Goal: Transaction & Acquisition: Subscribe to service/newsletter

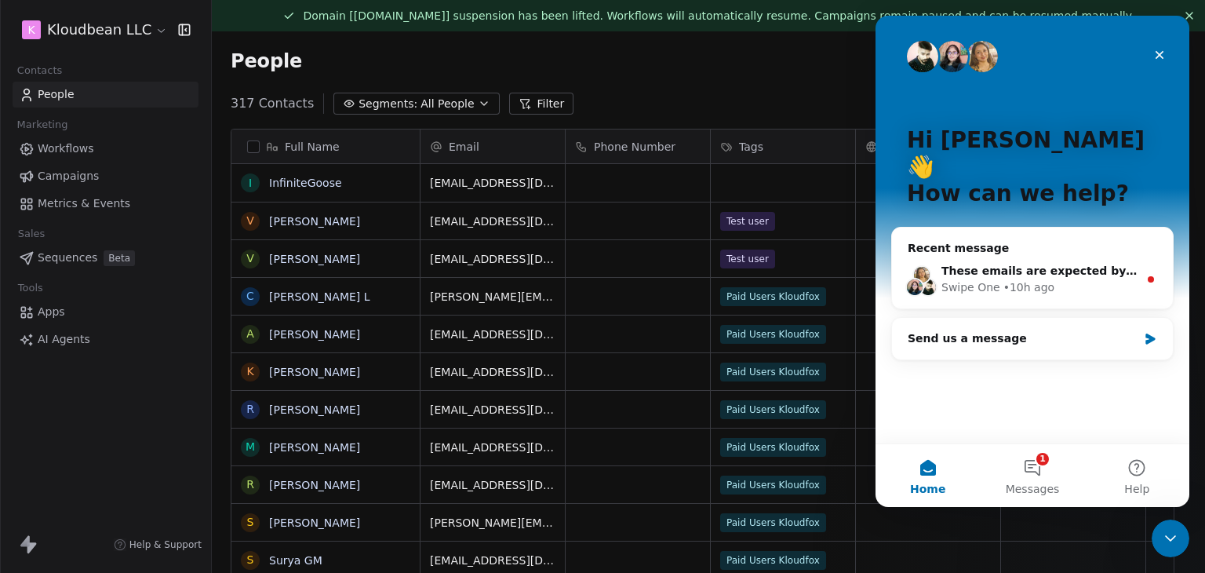
scroll to position [491, 969]
click at [1037, 264] on span "These emails are expected by our audiance" at bounding box center [1076, 270] width 269 height 13
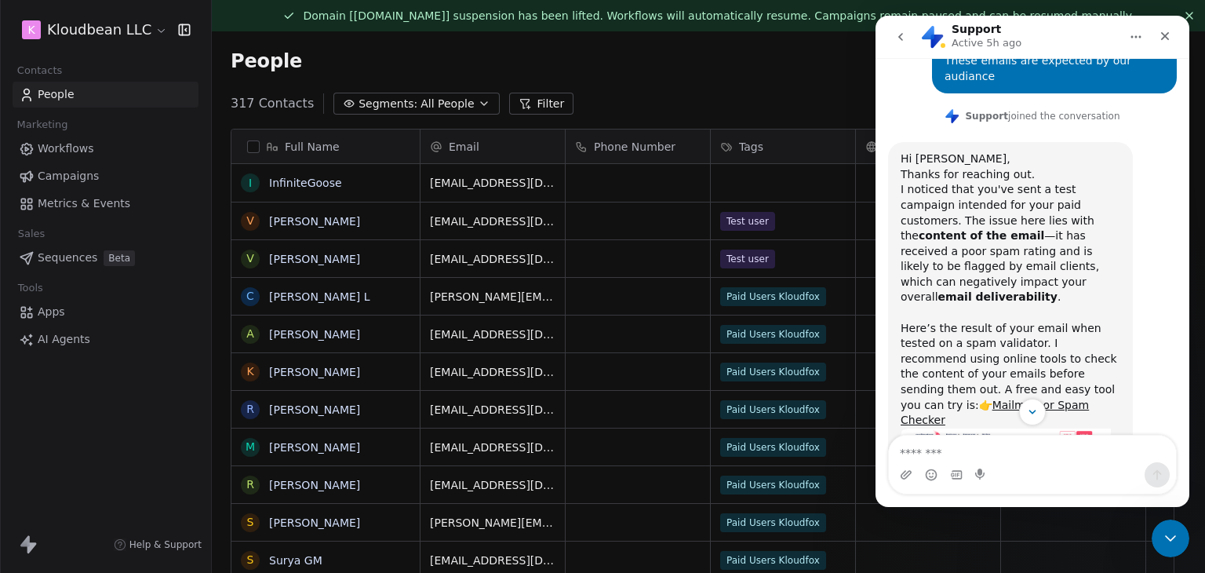
scroll to position [909, 0]
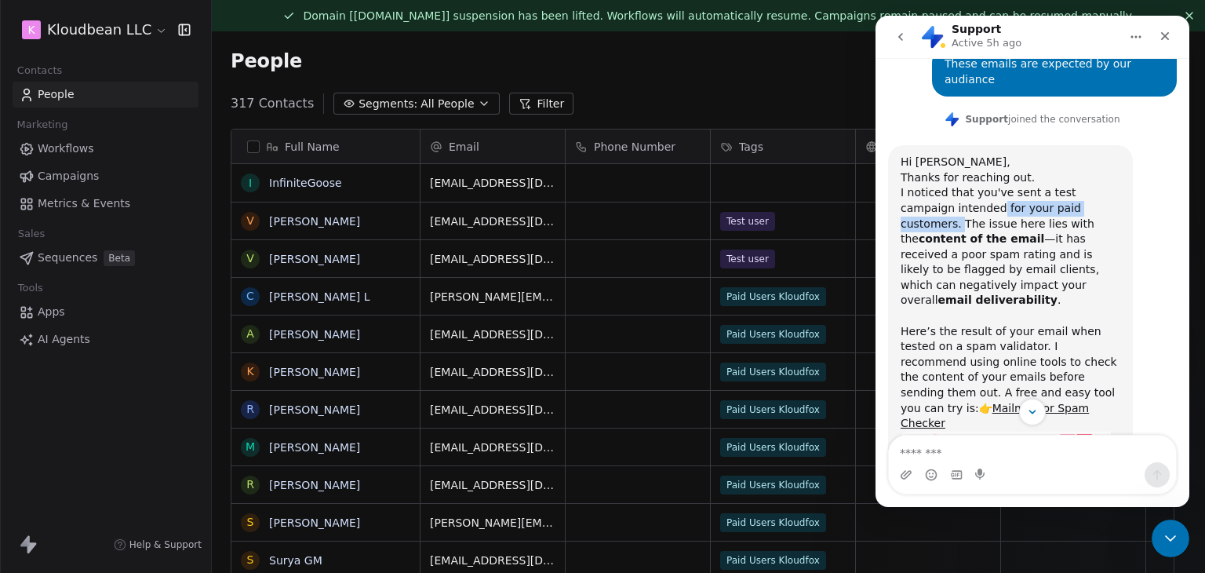
drag, startPoint x: 945, startPoint y: 117, endPoint x: 1067, endPoint y: 115, distance: 122.4
click at [1067, 185] on div "I noticed that you've sent a test campaign intended for your paid customers. Th…" at bounding box center [1011, 254] width 220 height 138
drag, startPoint x: 1064, startPoint y: 122, endPoint x: 1109, endPoint y: 131, distance: 45.7
click at [1109, 185] on div "I noticed that you've sent a test campaign intended for your paid customers. Th…" at bounding box center [1011, 254] width 220 height 138
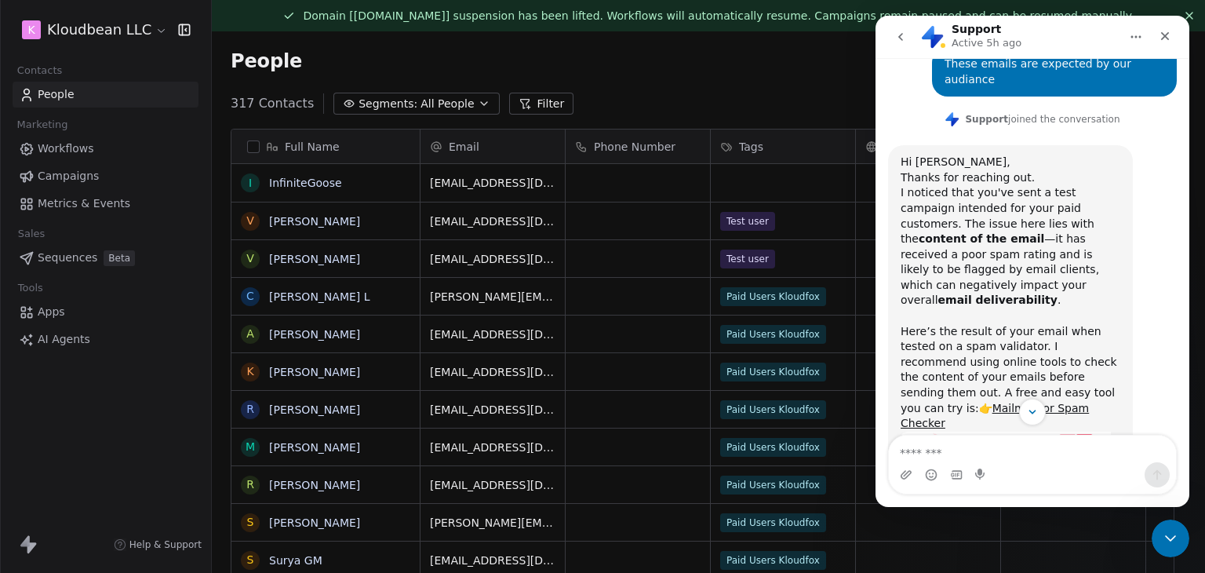
click at [1100, 185] on div "I noticed that you've sent a test campaign intended for your paid customers. Th…" at bounding box center [1011, 254] width 220 height 138
click at [1058, 294] on b "email deliverability" at bounding box center [998, 300] width 119 height 13
click at [1013, 185] on div "I noticed that you've sent a test campaign intended for your paid customers. Th…" at bounding box center [1011, 254] width 220 height 138
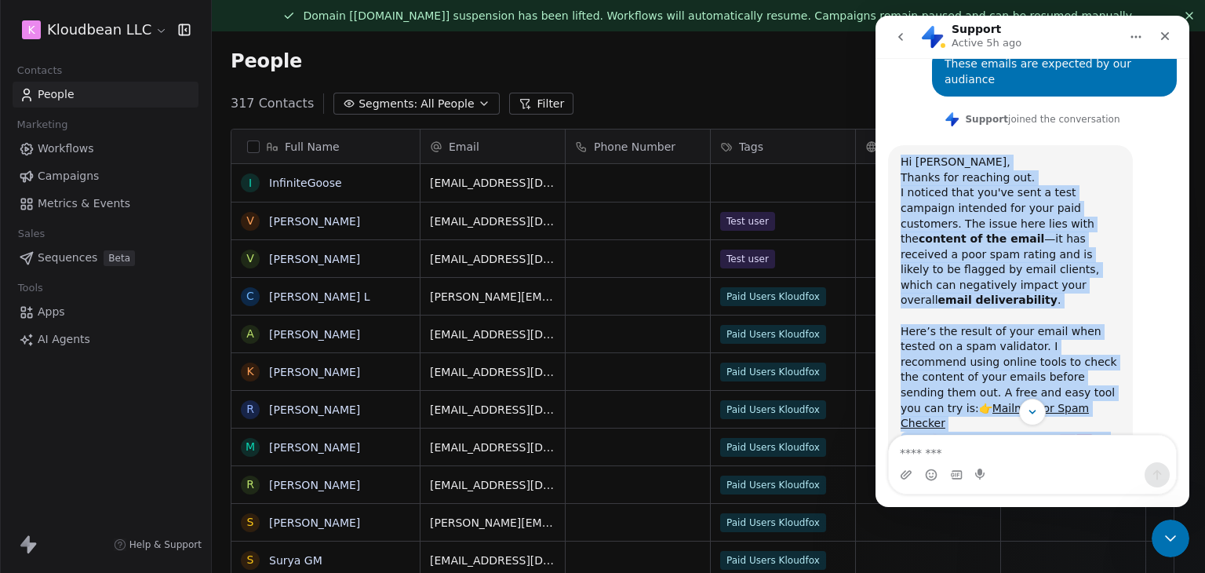
drag, startPoint x: 1036, startPoint y: 327, endPoint x: 886, endPoint y: 76, distance: 292.5
copy div "Hi [PERSON_NAME], Thanks for reaching out. I noticed that you've sent a test ca…"
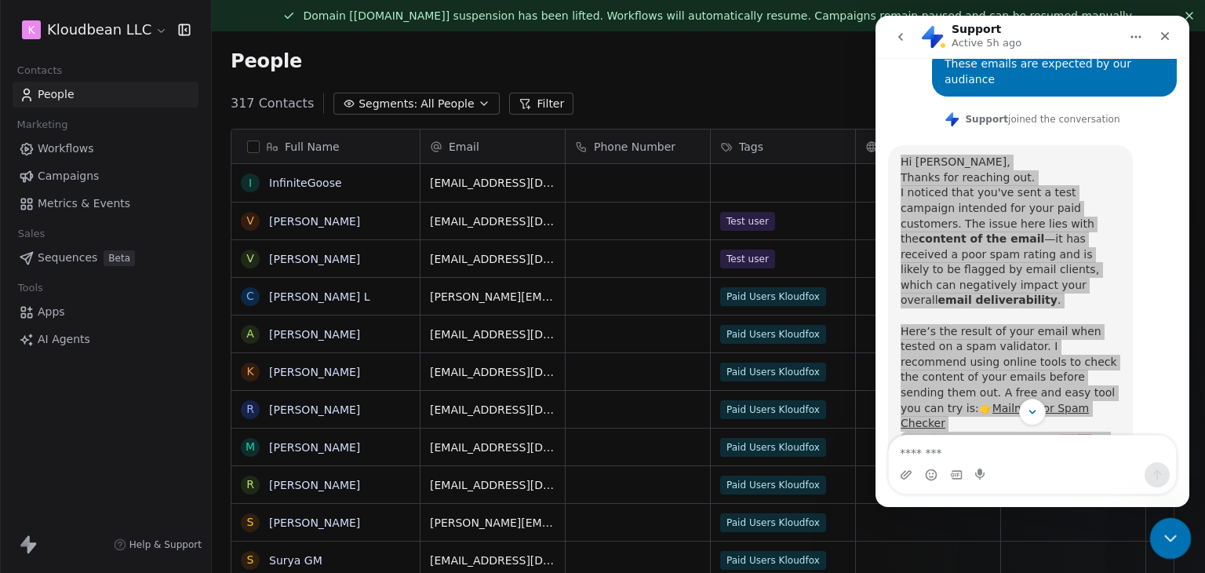
click at [1170, 544] on icon "Close Intercom Messenger" at bounding box center [1168, 536] width 19 height 19
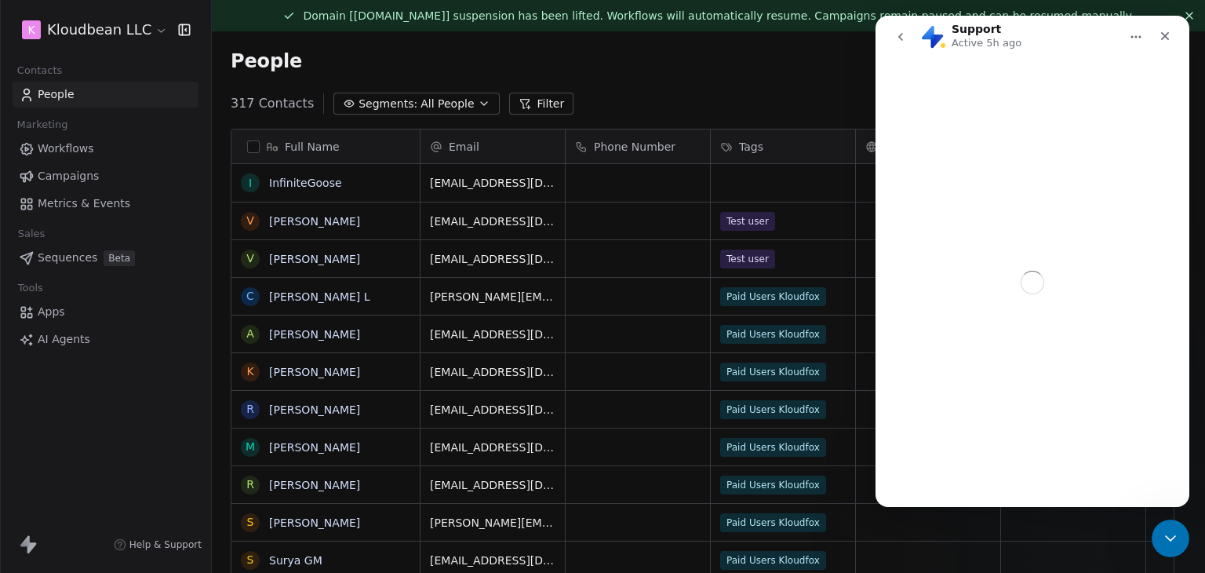
click at [703, 92] on div "317 Contacts Segments: All People Filter Edit View" at bounding box center [709, 103] width 994 height 25
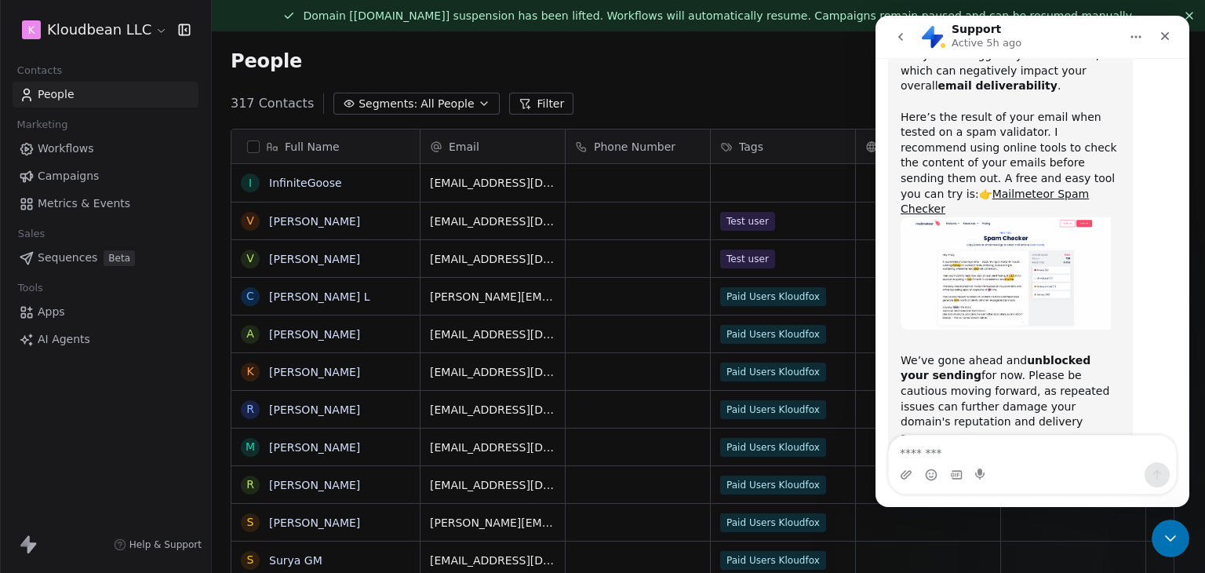
scroll to position [1144, 0]
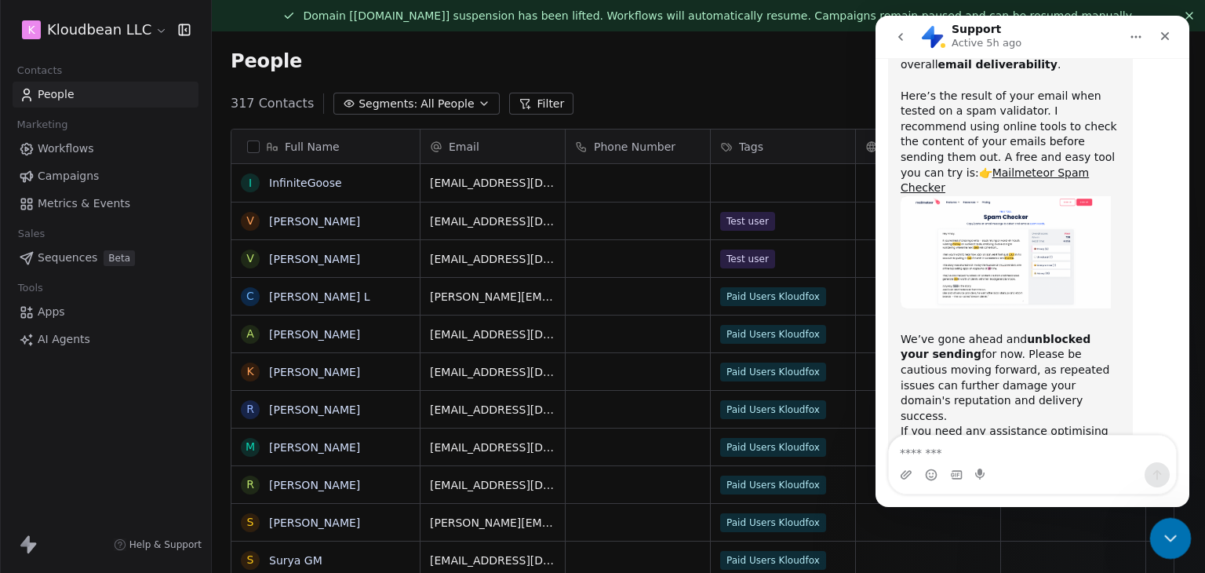
click at [1174, 529] on icon "Close Intercom Messenger" at bounding box center [1168, 536] width 19 height 19
click at [1164, 35] on icon "Close" at bounding box center [1165, 36] width 9 height 9
drag, startPoint x: 288, startPoint y: 20, endPoint x: 1124, endPoint y: 57, distance: 836.6
click at [1164, 35] on div "People Settings Add Contacts" at bounding box center [709, 61] width 994 height 60
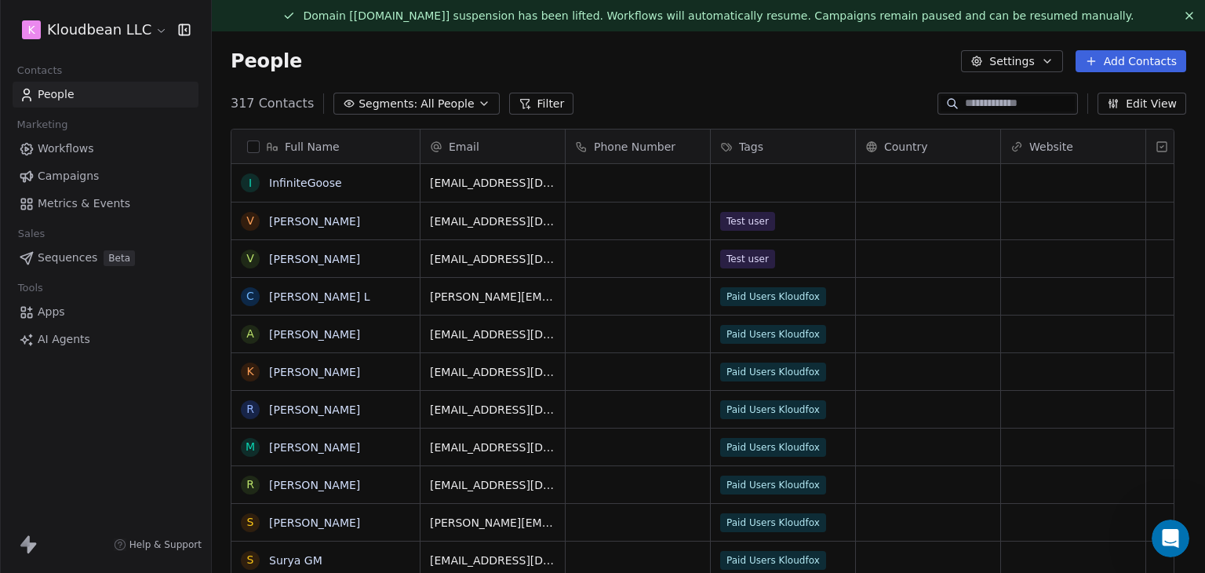
click at [855, 58] on div "People Settings Add Contacts" at bounding box center [709, 61] width 956 height 22
drag, startPoint x: 855, startPoint y: 58, endPoint x: 756, endPoint y: 104, distance: 109.6
click at [855, 58] on div "People Settings Add Contacts" at bounding box center [709, 61] width 956 height 22
click at [102, 180] on link "Campaigns" at bounding box center [106, 176] width 186 height 26
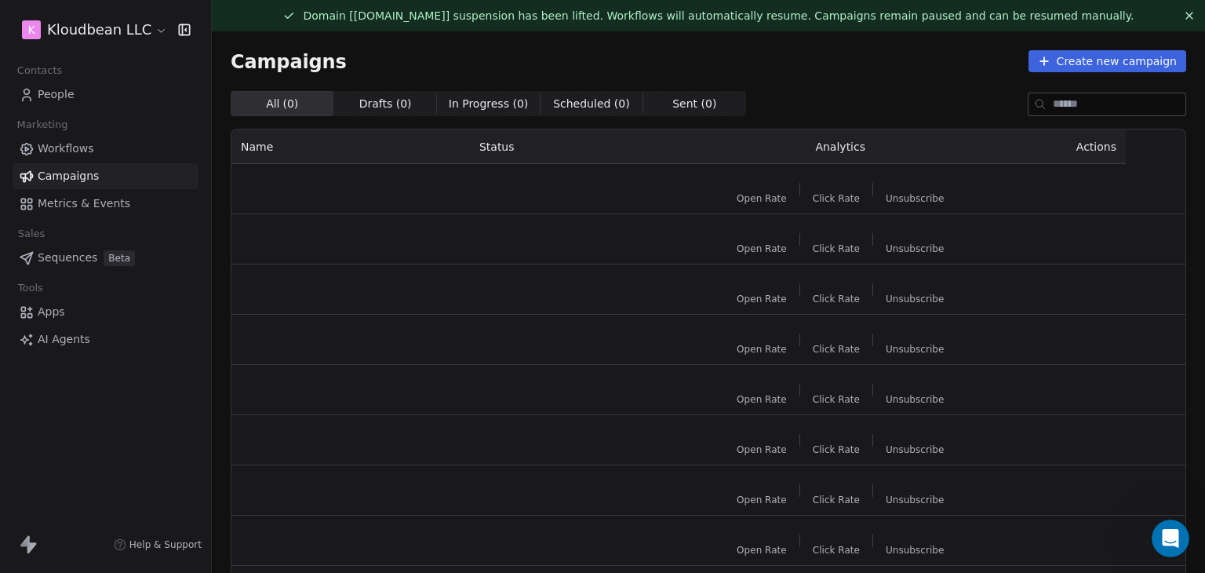
click at [736, 69] on div "Campaigns Create new campaign" at bounding box center [709, 61] width 956 height 22
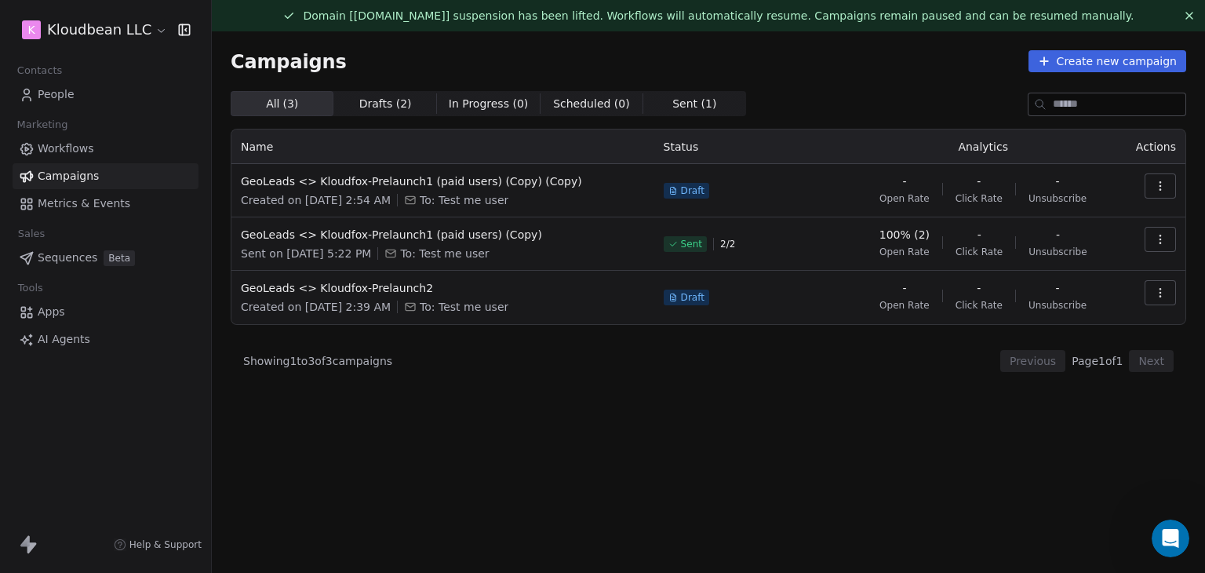
click at [702, 413] on div "All ( 3 ) All ( 3 ) Drafts ( 2 ) Drafts ( 2 ) In Progress ( 0 ) In Progress ( 0…" at bounding box center [709, 278] width 956 height 375
click at [552, 427] on div "All ( 3 ) All ( 3 ) Drafts ( 2 ) Drafts ( 2 ) In Progress ( 0 ) In Progress ( 0…" at bounding box center [709, 278] width 956 height 375
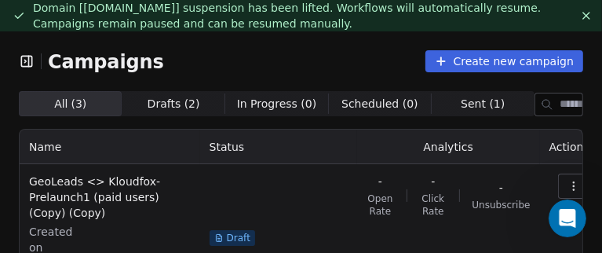
scroll to position [1198, 0]
